Goal: Task Accomplishment & Management: Manage account settings

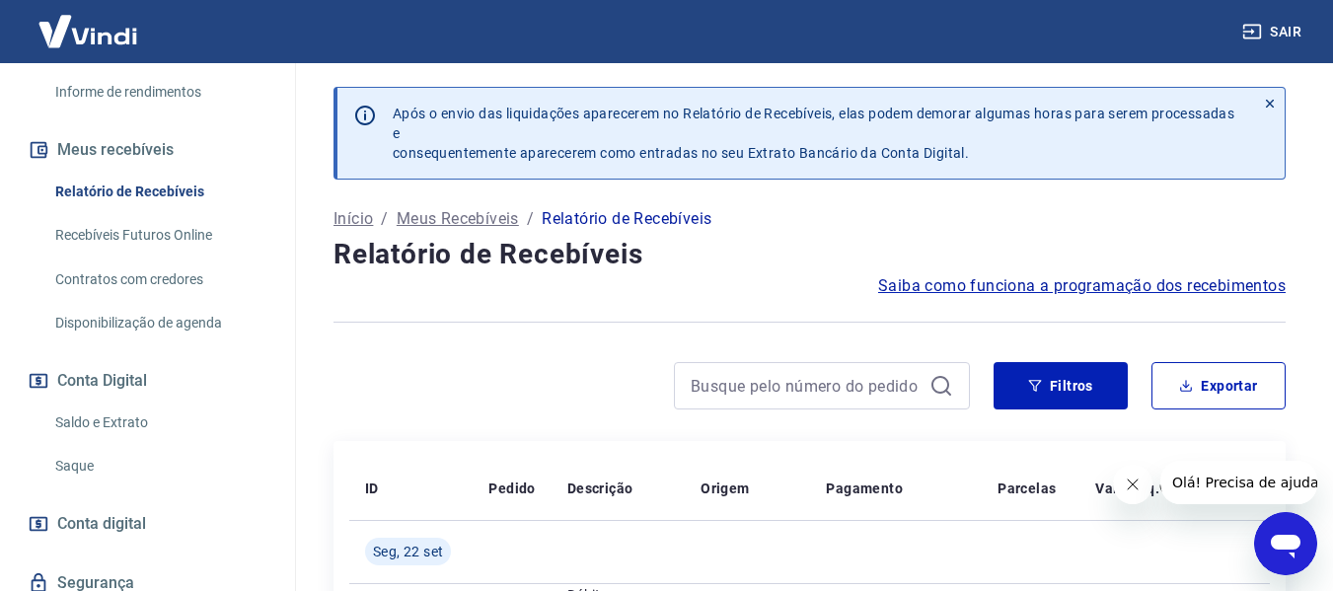
scroll to position [395, 0]
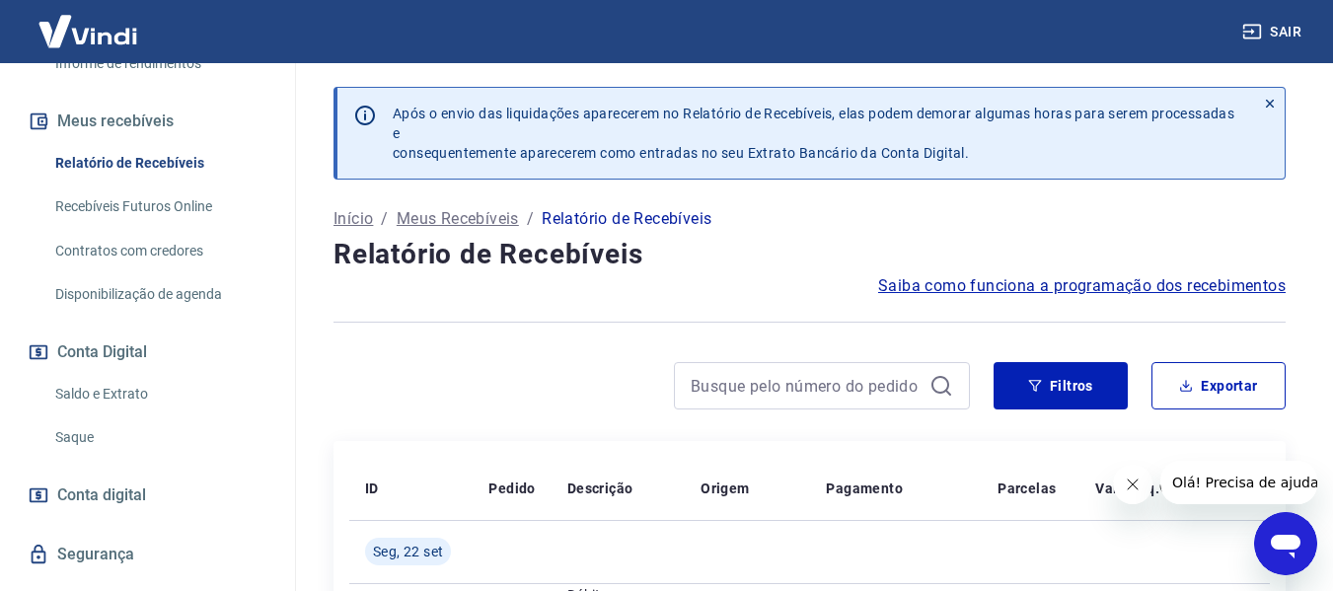
click at [69, 436] on link "Saque" at bounding box center [159, 437] width 224 height 40
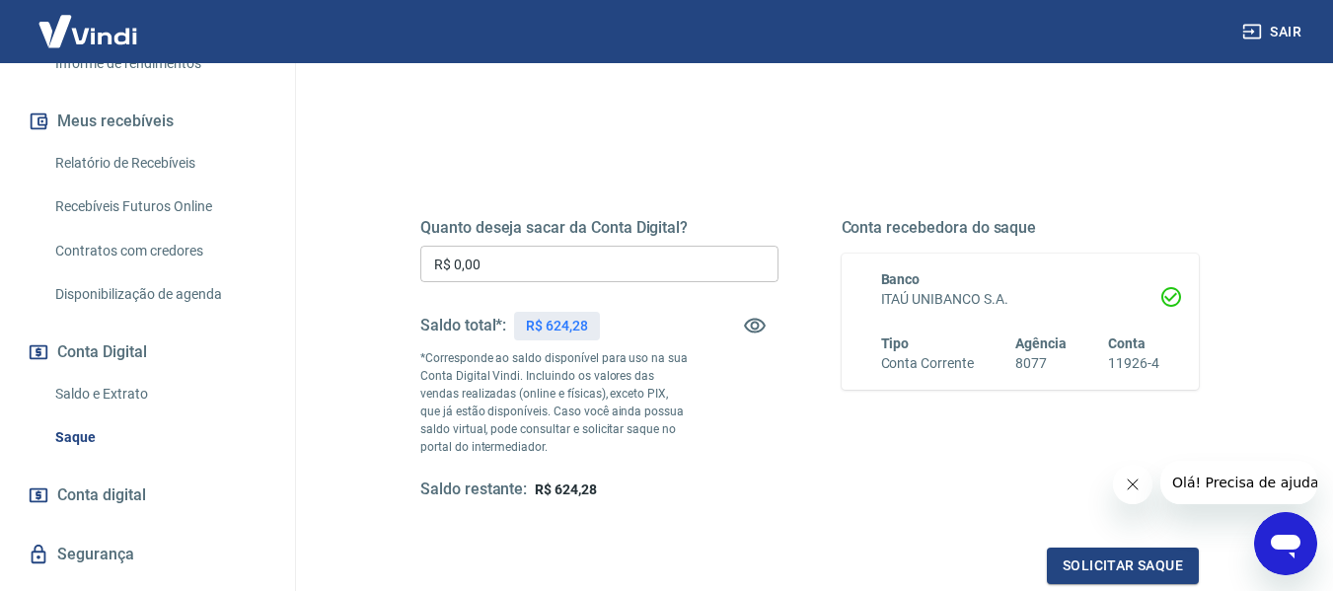
scroll to position [197, 0]
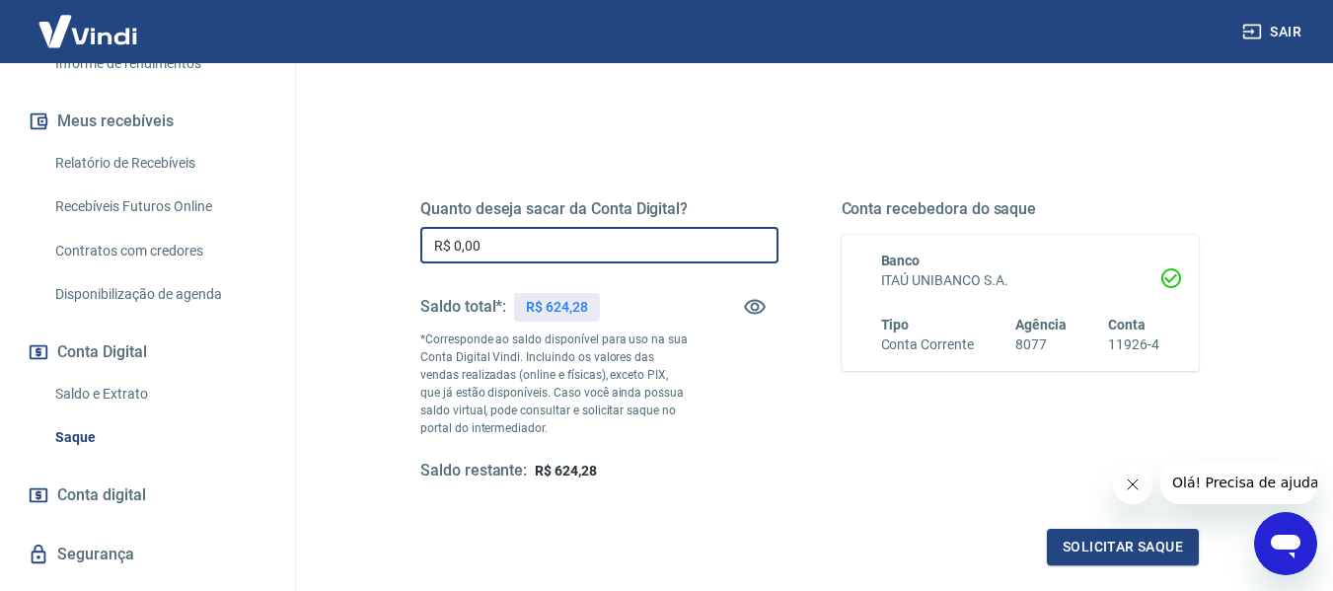
drag, startPoint x: 599, startPoint y: 255, endPoint x: 23, endPoint y: 95, distance: 598.1
click at [33, 161] on div "Sair D Diogo de Melo [EMAIL_ADDRESS][DOMAIN_NAME] Início Meu cadastro Dados da …" at bounding box center [666, 98] width 1333 height 591
type input "R$ 435,97"
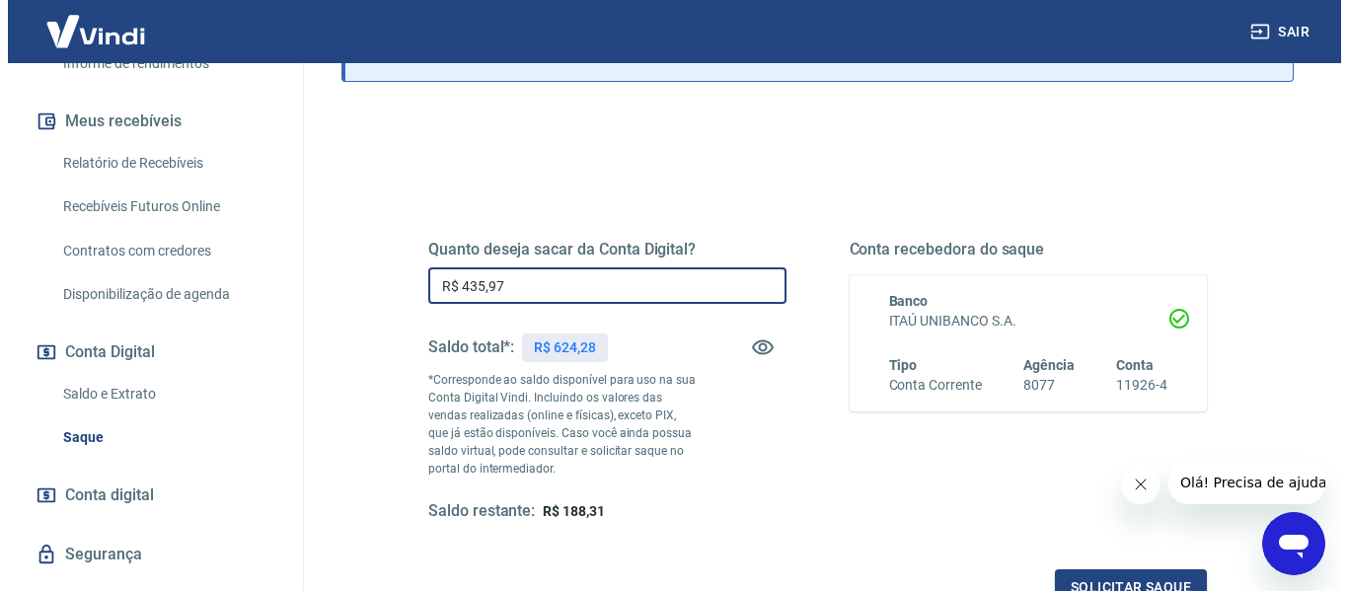
scroll to position [205, 0]
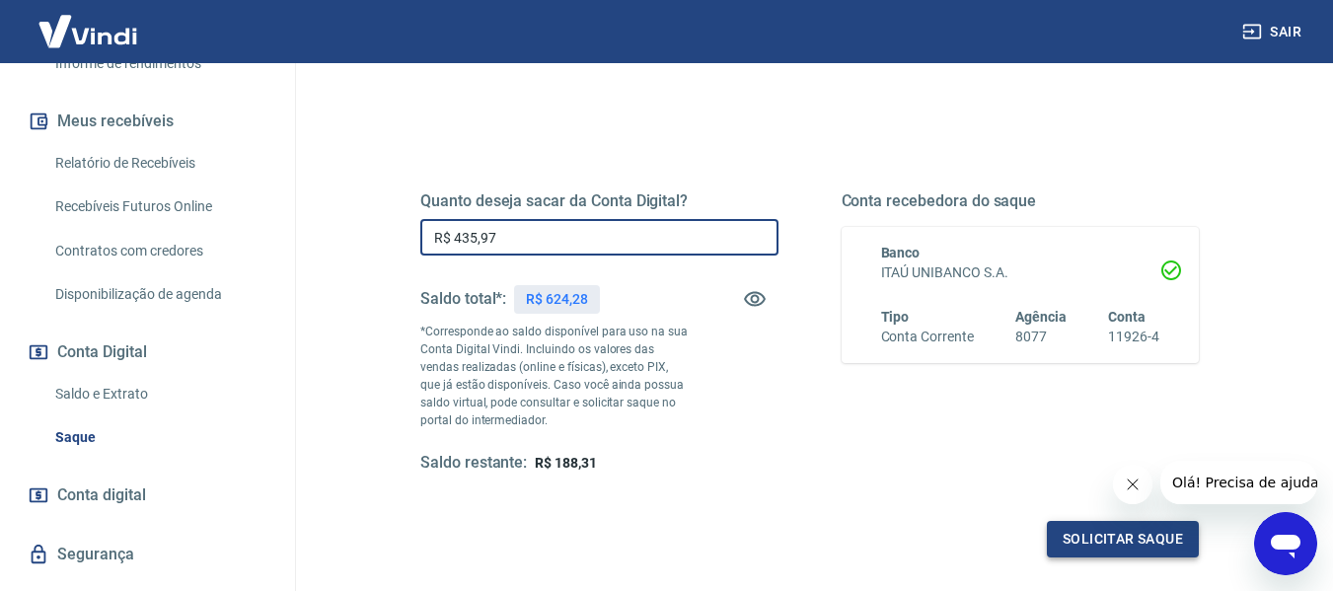
click at [1101, 539] on button "Solicitar saque" at bounding box center [1123, 539] width 152 height 37
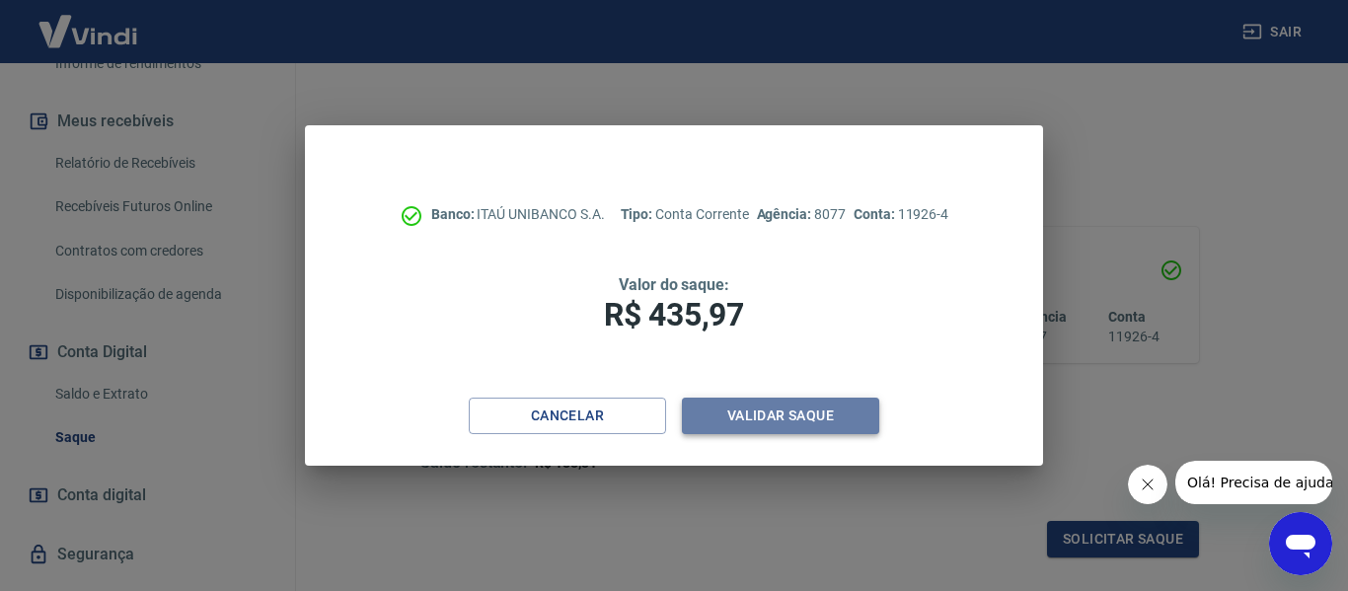
click at [779, 419] on button "Validar saque" at bounding box center [780, 416] width 197 height 37
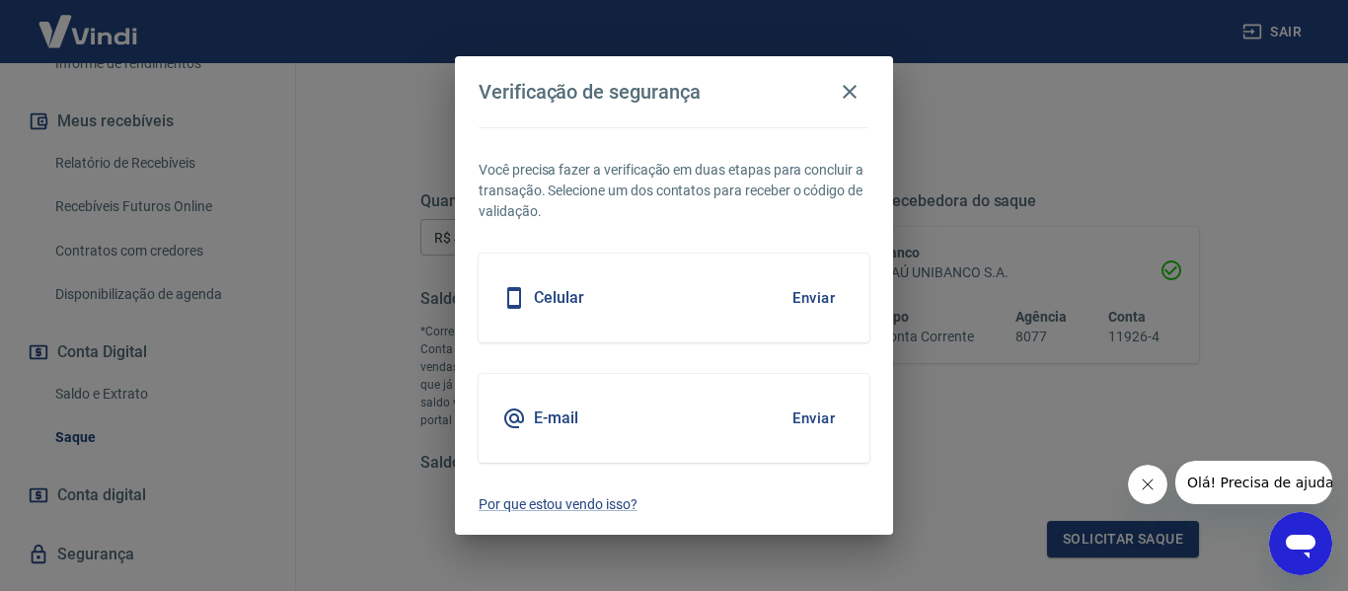
click at [820, 406] on button "Enviar" at bounding box center [814, 418] width 64 height 41
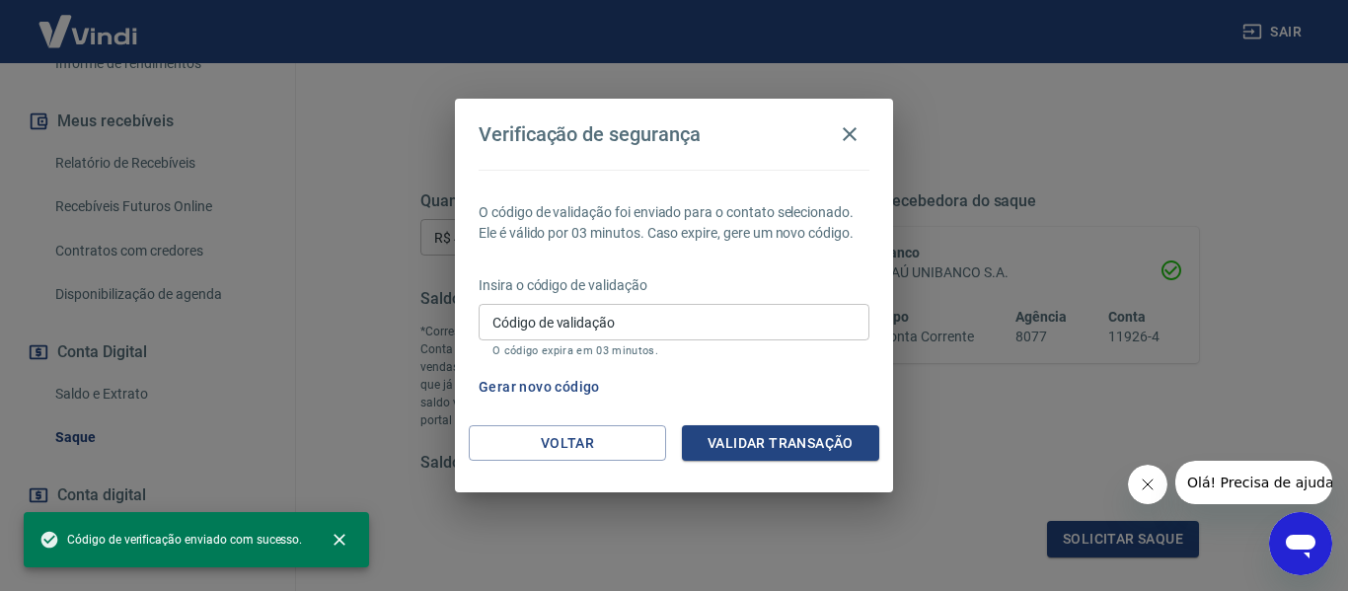
click at [711, 300] on div "Insira o código de validação Código de validação Código de validação O código e…" at bounding box center [674, 318] width 391 height 86
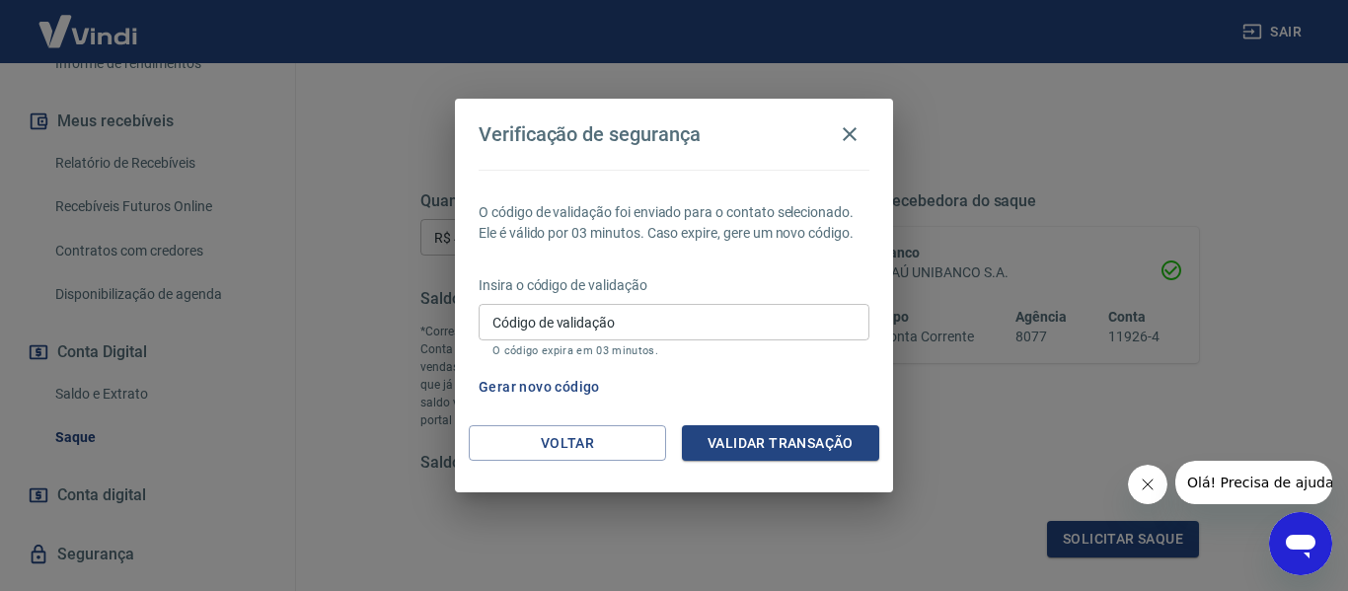
click at [717, 312] on input "Código de validação" at bounding box center [674, 322] width 391 height 37
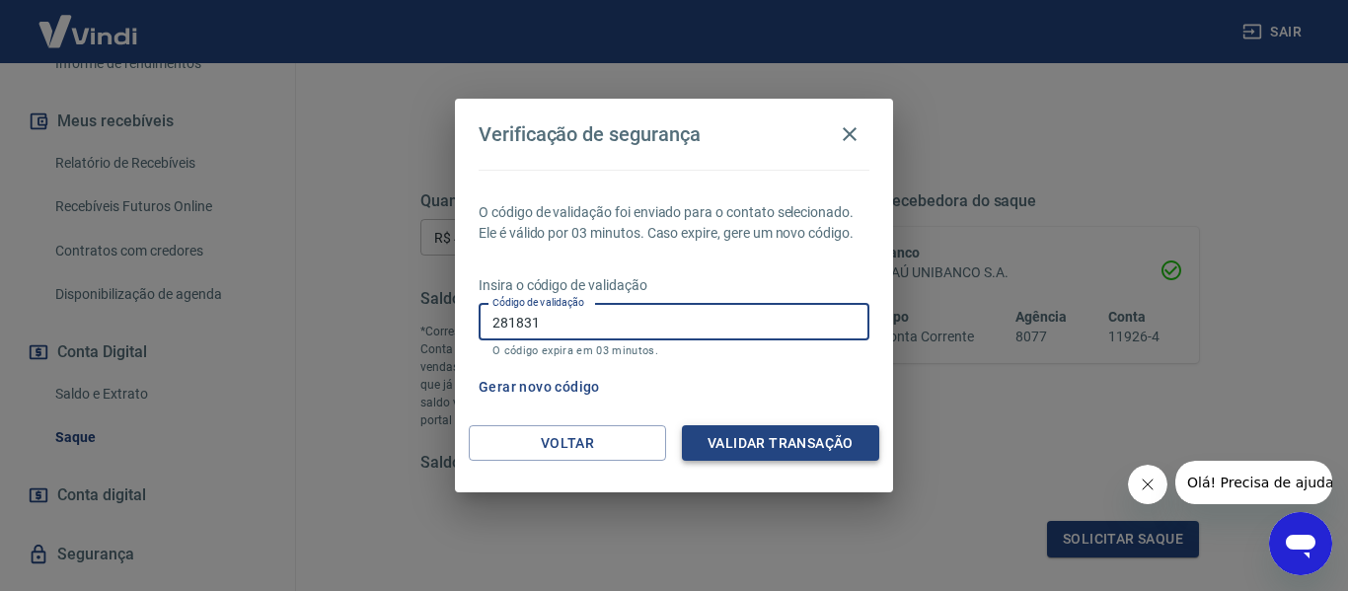
type input "281831"
click at [805, 448] on button "Validar transação" at bounding box center [780, 443] width 197 height 37
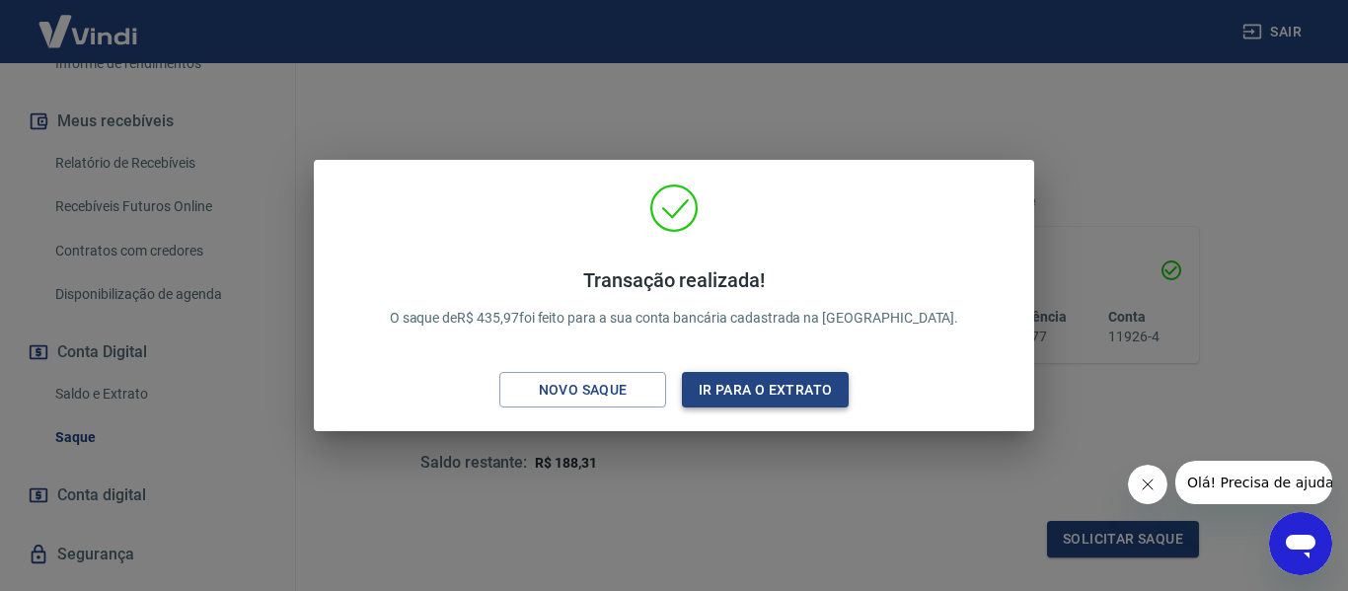
click at [731, 391] on button "Ir para o extrato" at bounding box center [765, 390] width 167 height 37
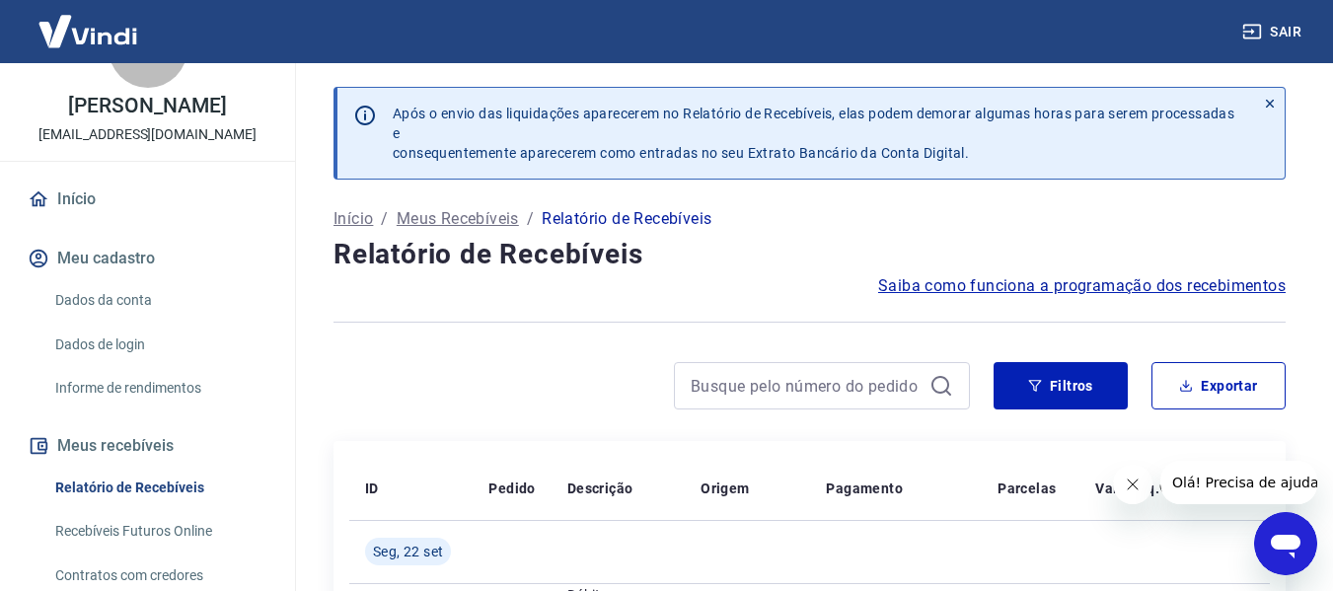
scroll to position [99, 0]
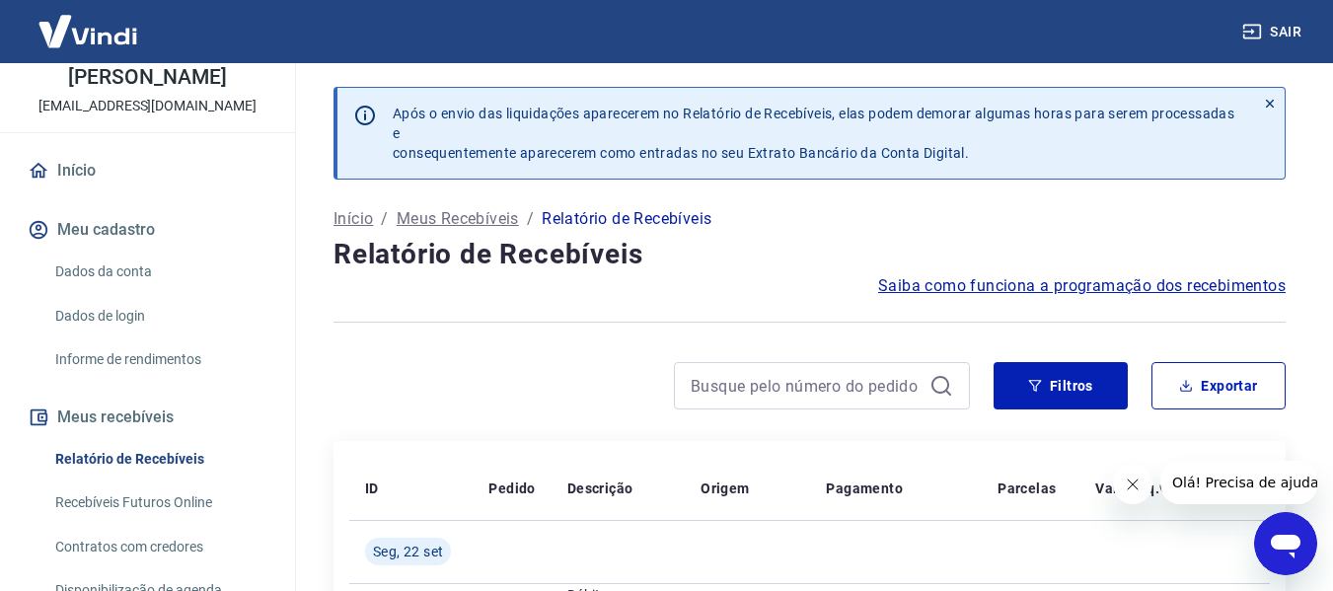
click at [163, 501] on link "Recebíveis Futuros Online" at bounding box center [159, 503] width 224 height 40
